Goal: Task Accomplishment & Management: Use online tool/utility

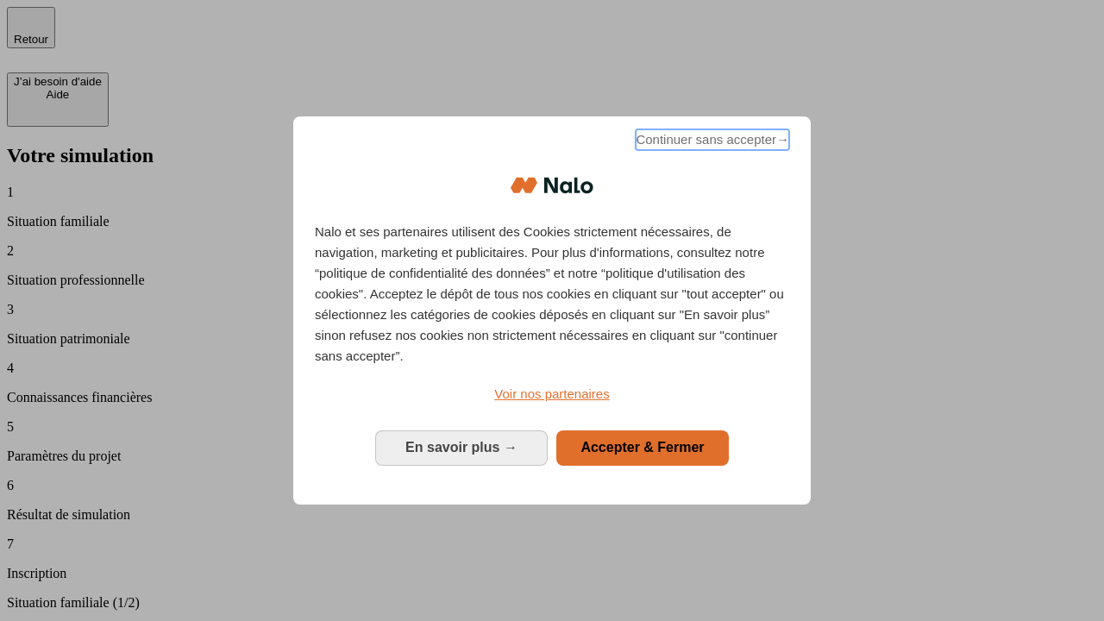
click at [711, 142] on span "Continuer sans accepter →" at bounding box center [713, 139] width 154 height 21
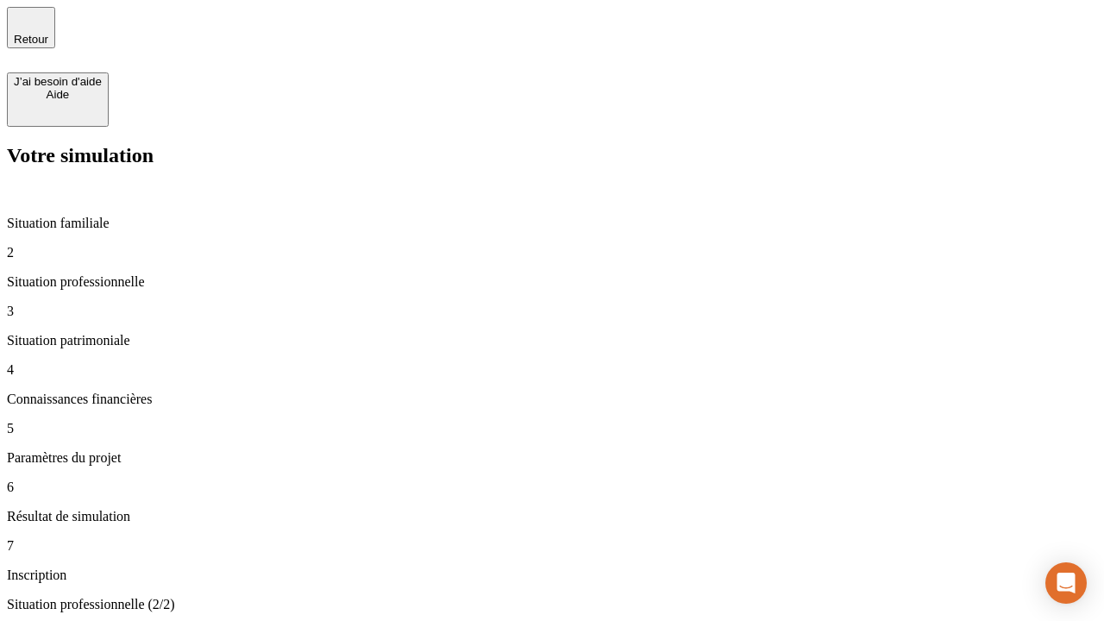
type input "30 000"
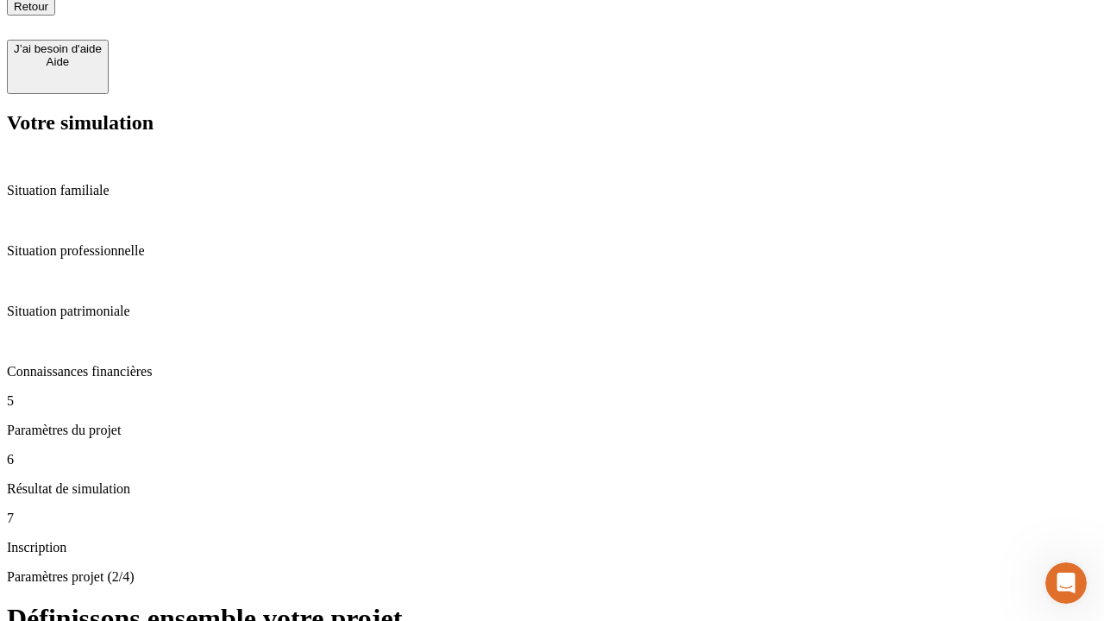
type input "25"
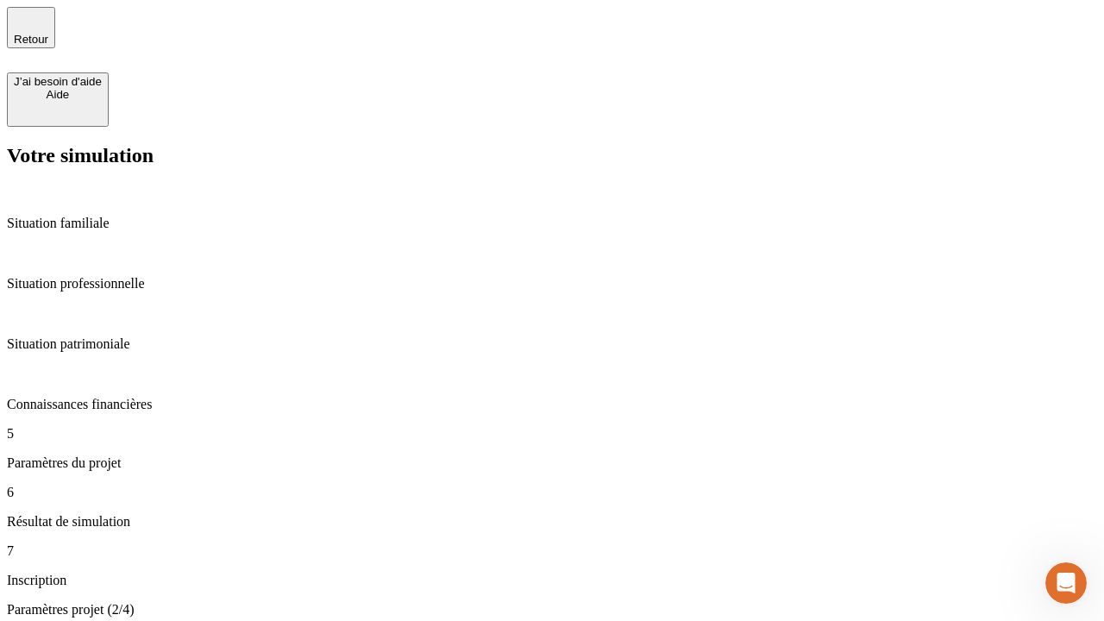
type input "64"
type input "1 000"
type input "640"
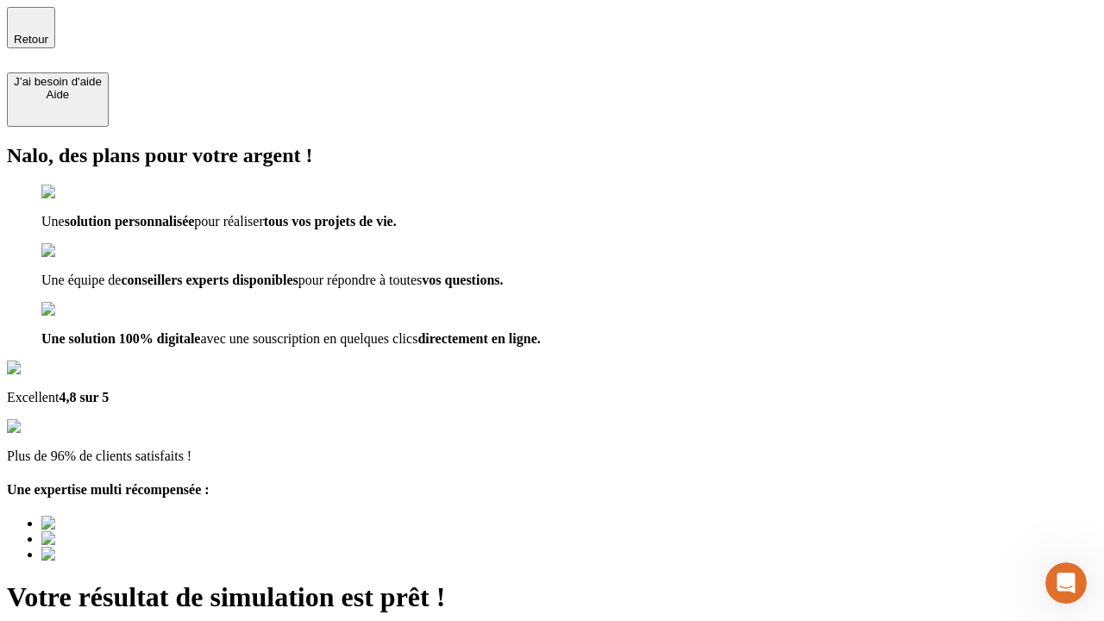
type input "[EMAIL_ADDRESS][PERSON_NAME][DOMAIN_NAME]"
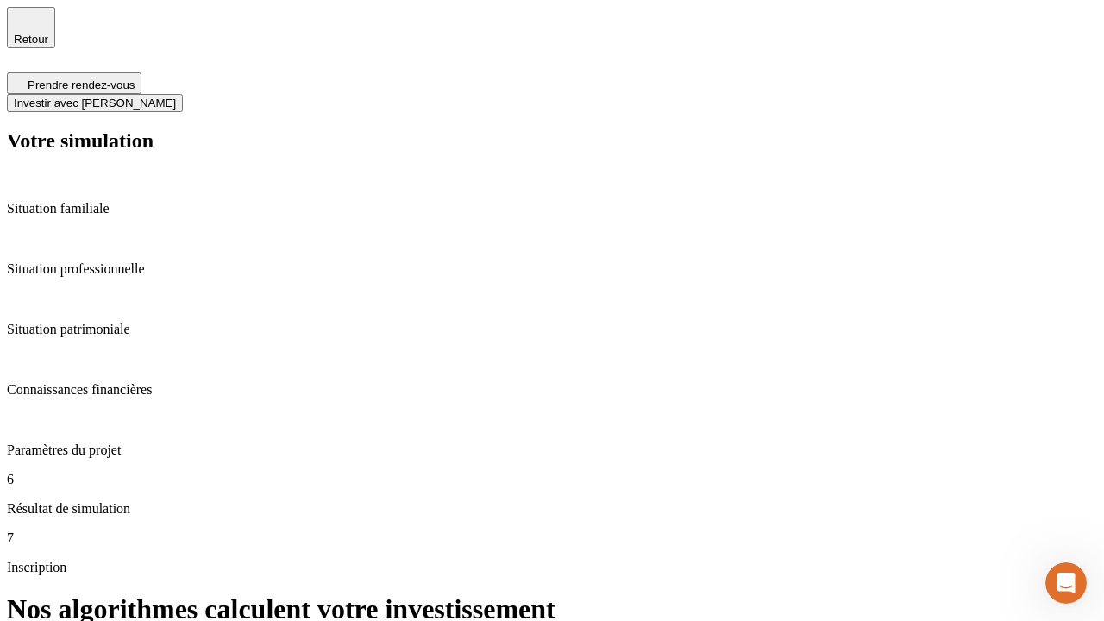
scroll to position [7, 0]
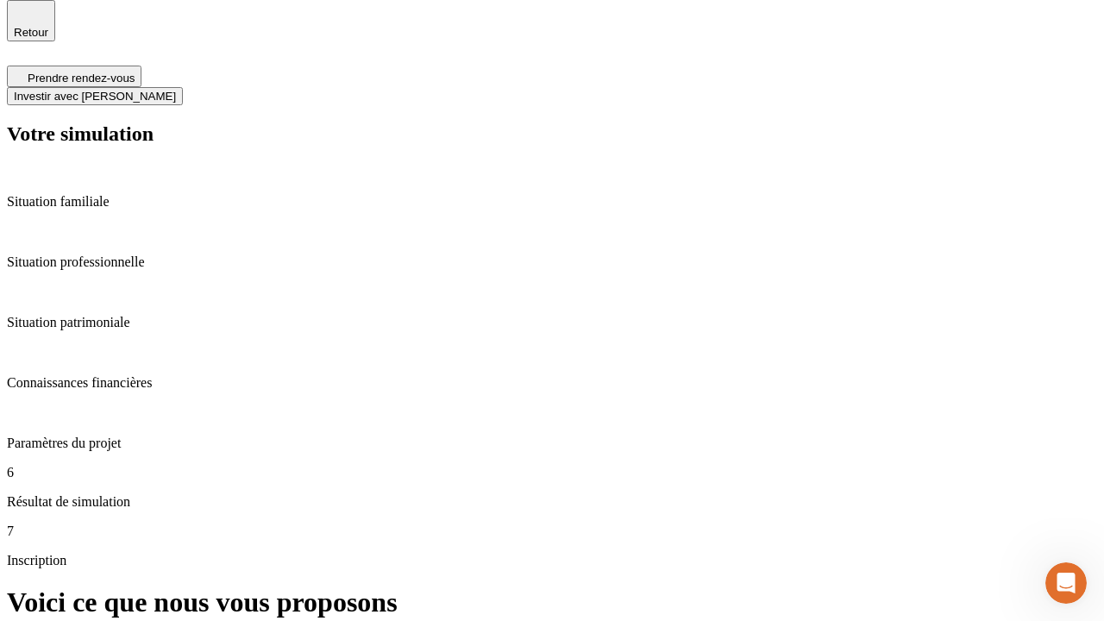
click at [176, 90] on span "Investir avec [PERSON_NAME]" at bounding box center [95, 96] width 162 height 13
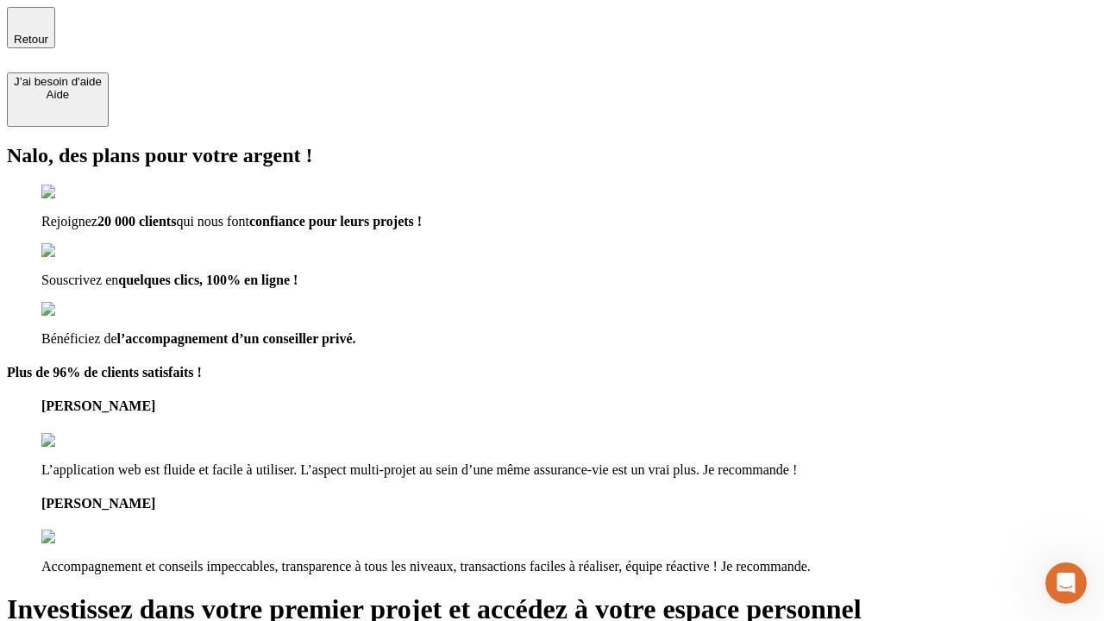
type input "[PERSON_NAME][EMAIL_ADDRESS][DOMAIN_NAME]"
